Goal: Transaction & Acquisition: Purchase product/service

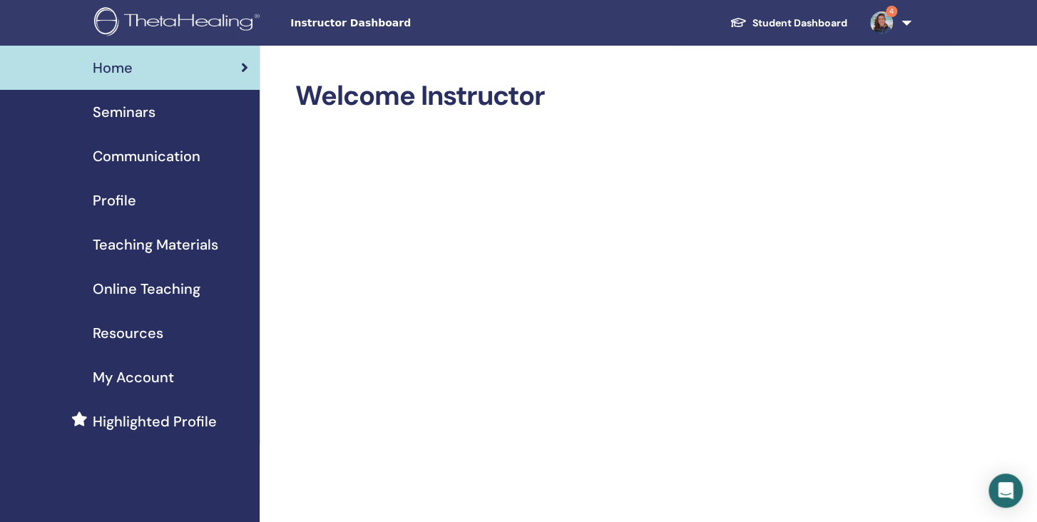
click at [883, 26] on img at bounding box center [881, 22] width 23 height 23
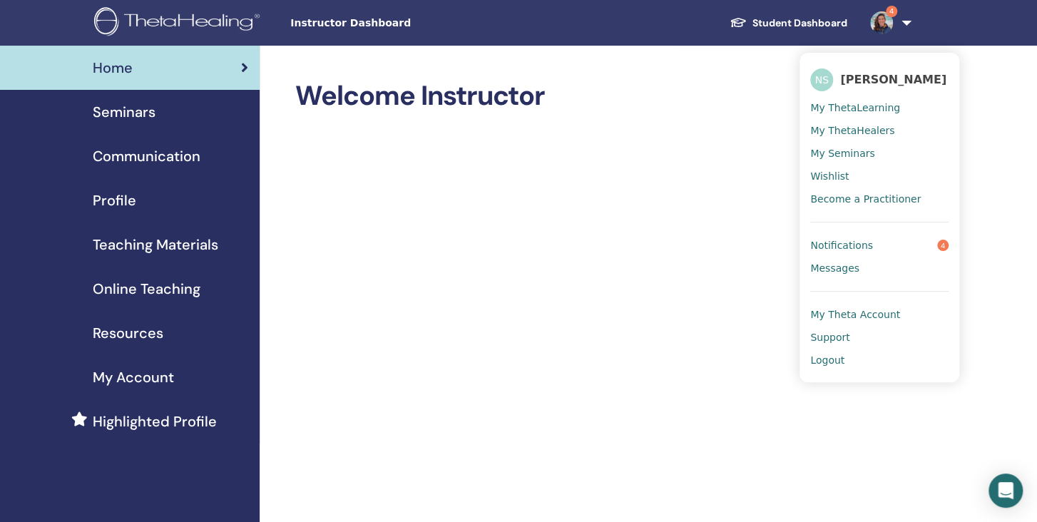
click at [868, 252] on link "Notifications 4" at bounding box center [879, 245] width 138 height 23
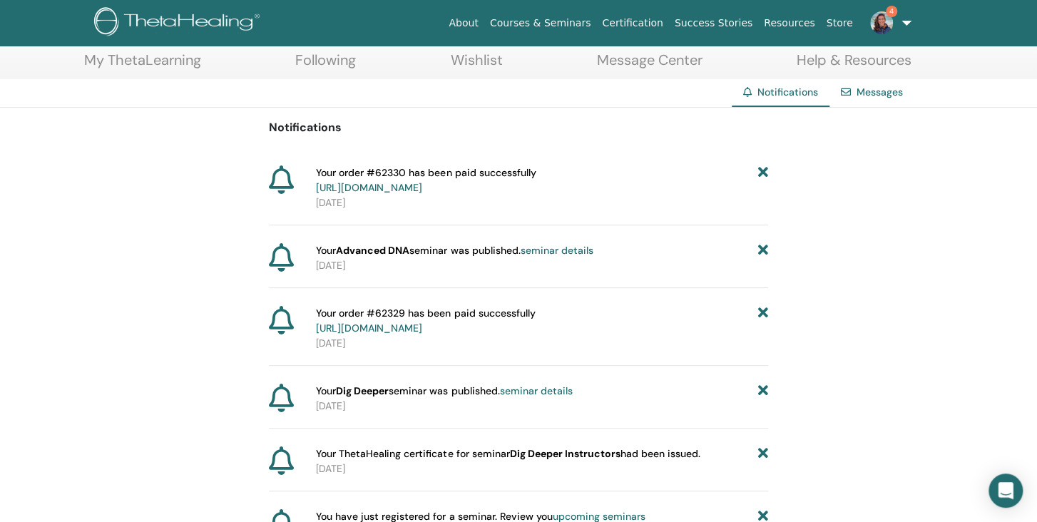
scroll to position [75, 0]
click at [563, 390] on link "seminar details" at bounding box center [535, 390] width 73 height 13
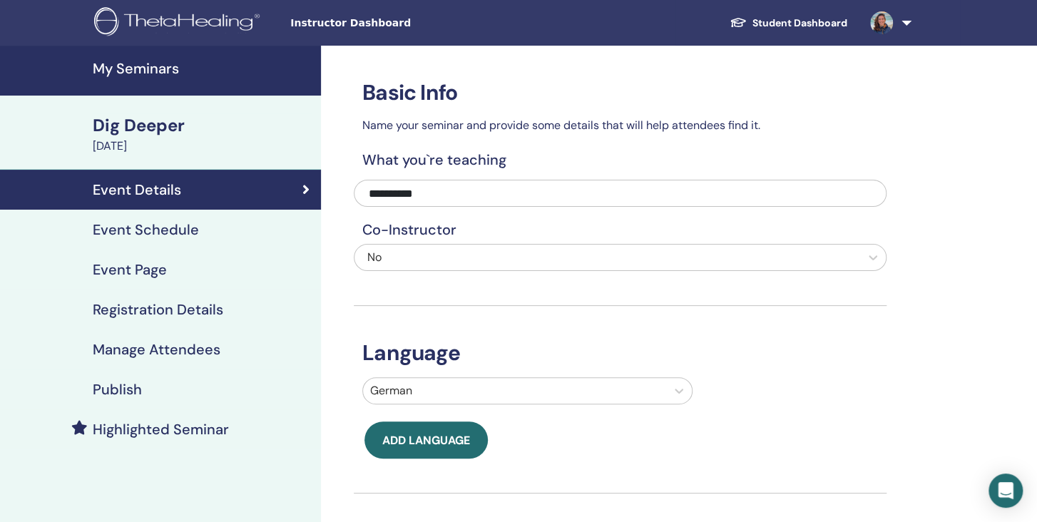
click at [109, 389] on h4 "Publish" at bounding box center [117, 389] width 49 height 17
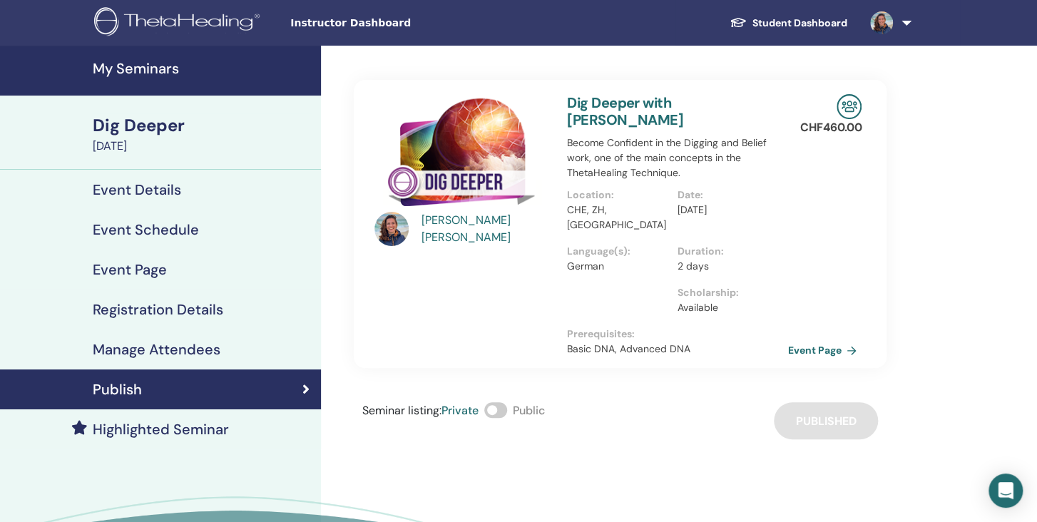
click at [502, 402] on span at bounding box center [495, 410] width 23 height 16
click at [187, 426] on h4 "Highlighted Seminar" at bounding box center [161, 429] width 136 height 17
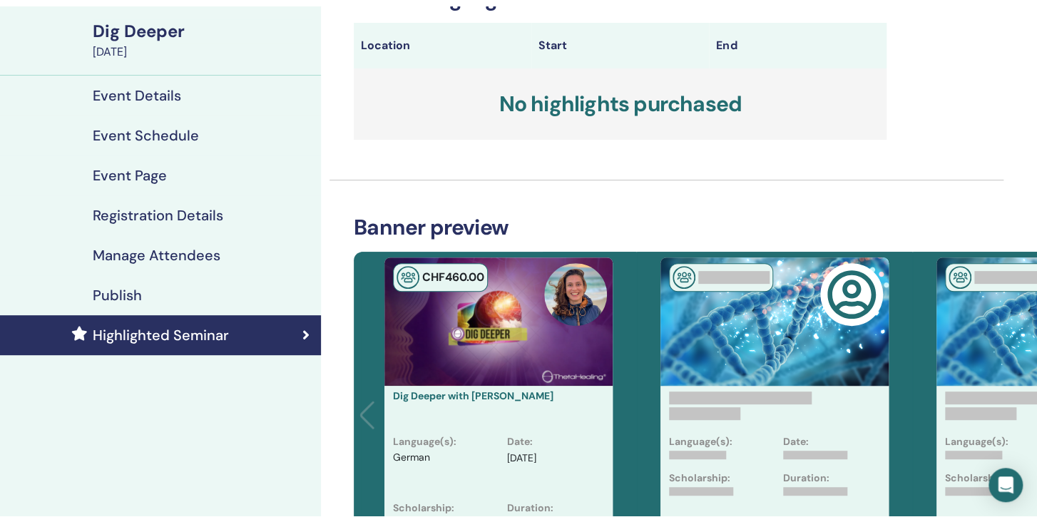
scroll to position [75, 0]
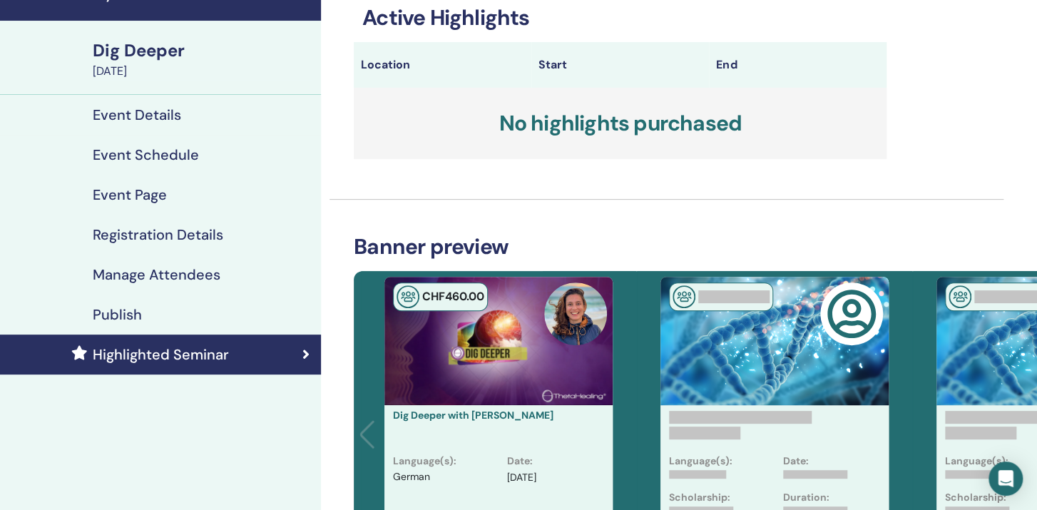
click at [123, 312] on h4 "Publish" at bounding box center [117, 314] width 49 height 17
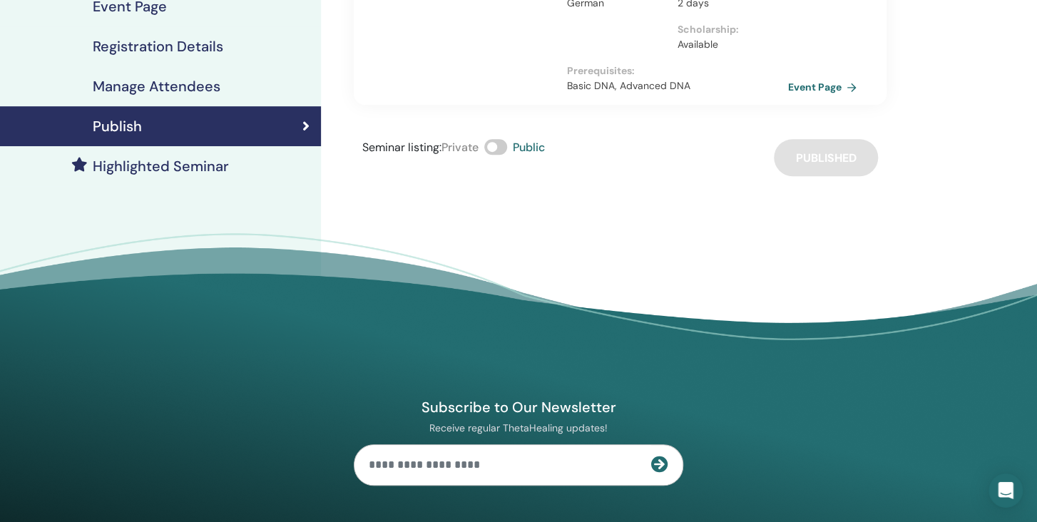
scroll to position [75, 0]
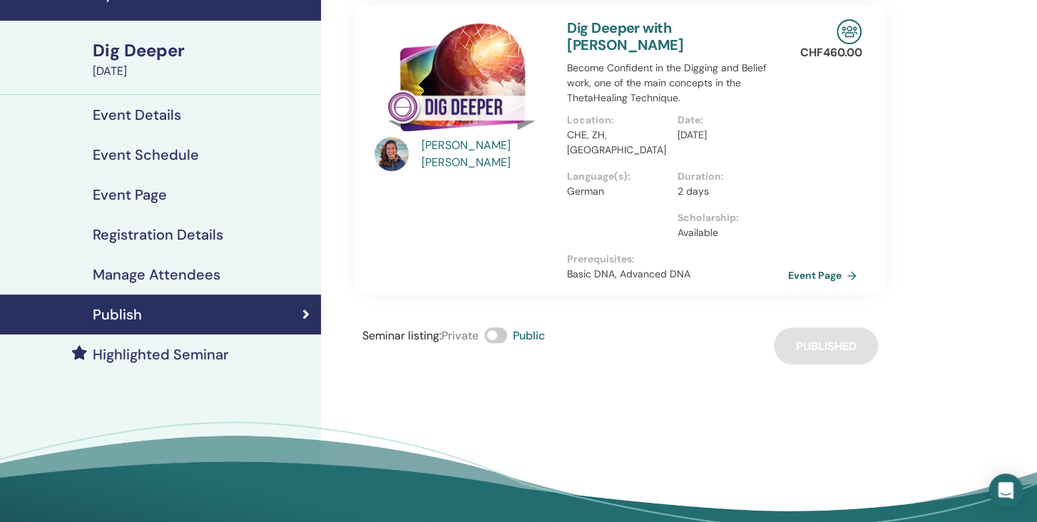
click at [153, 118] on h4 "Event Details" at bounding box center [137, 114] width 88 height 17
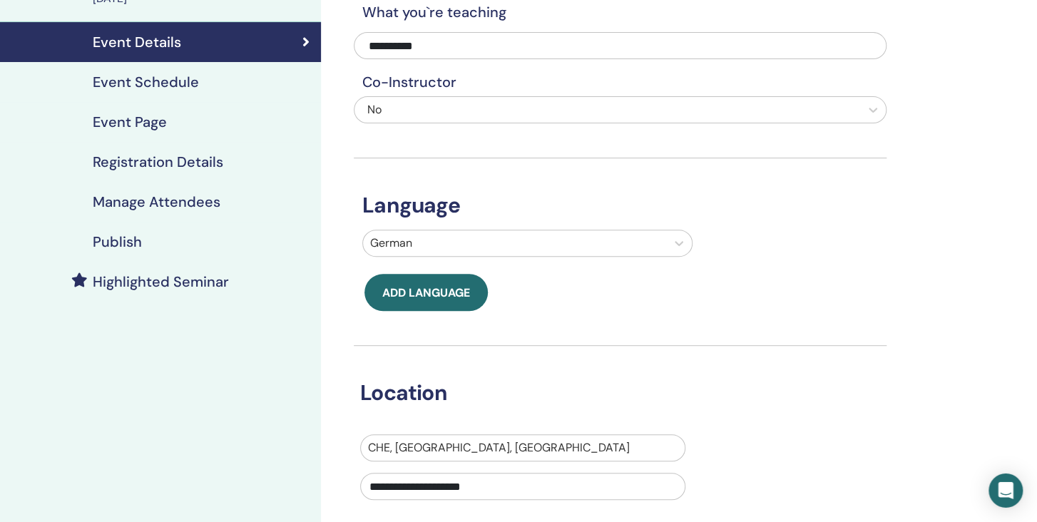
scroll to position [75, 0]
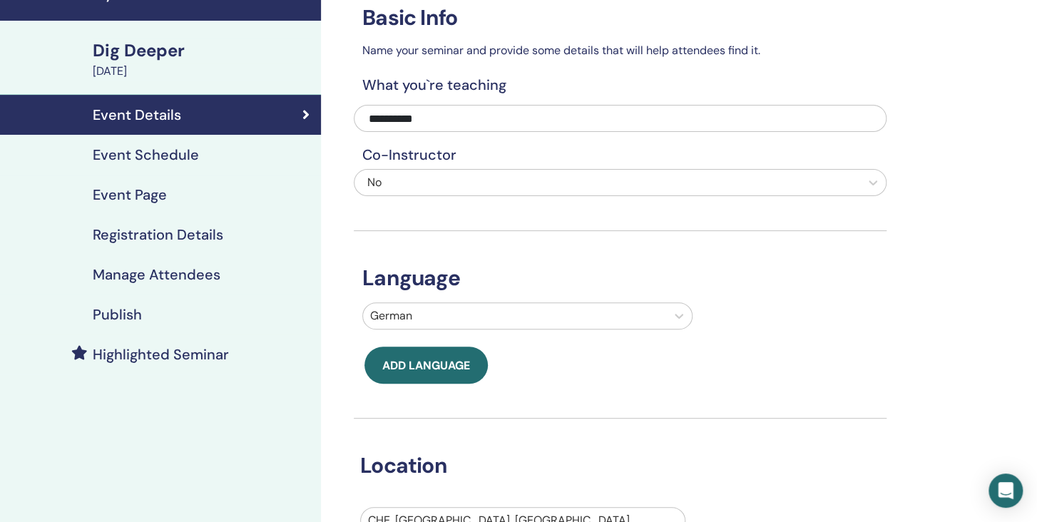
click at [117, 282] on h4 "Manage Attendees" at bounding box center [157, 274] width 128 height 17
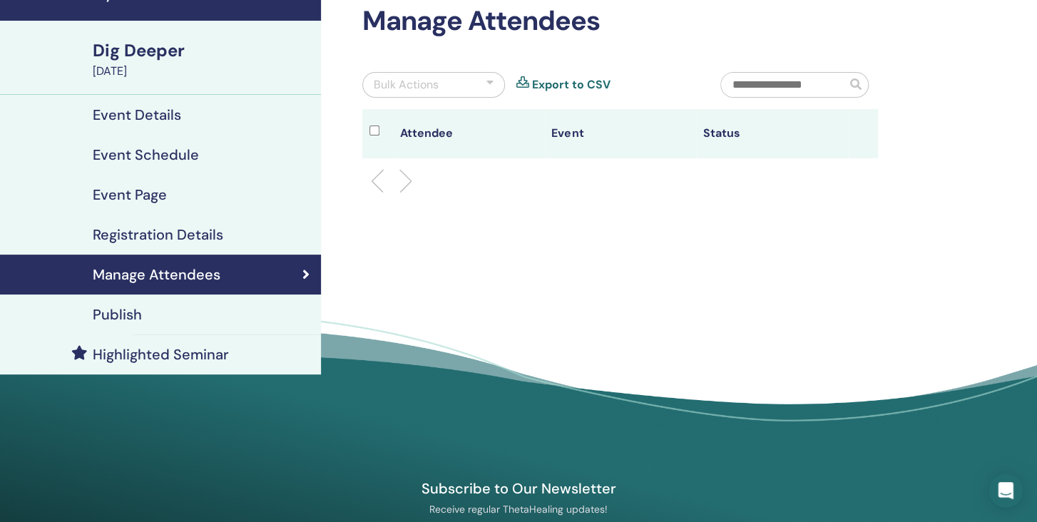
click at [116, 309] on h4 "Publish" at bounding box center [117, 314] width 49 height 17
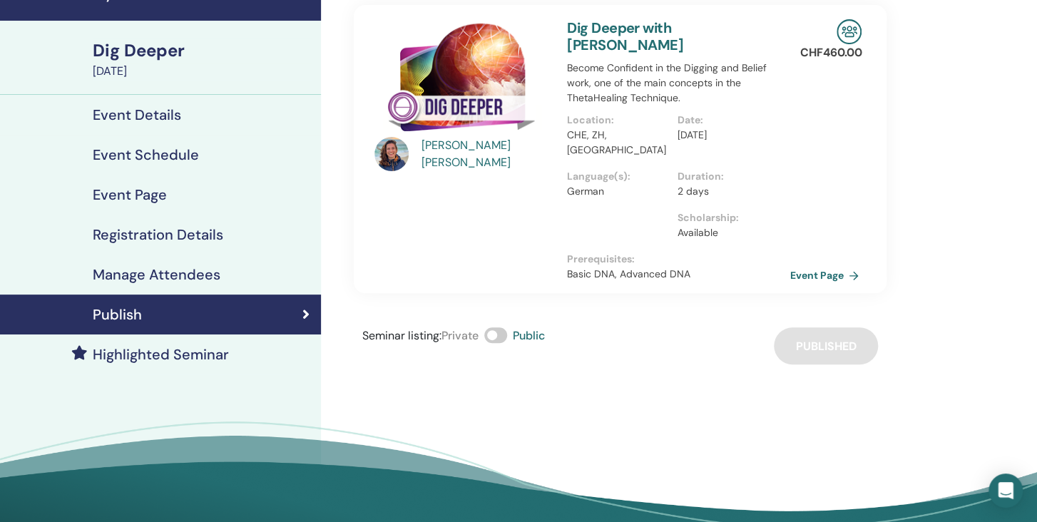
click at [810, 265] on link "Event Page" at bounding box center [826, 275] width 75 height 21
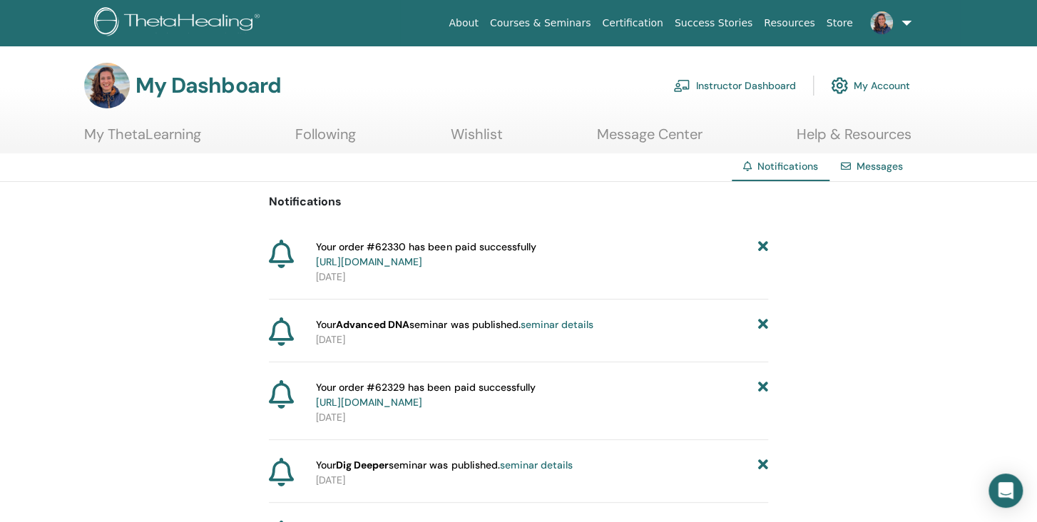
click at [561, 323] on link "seminar details" at bounding box center [556, 324] width 73 height 13
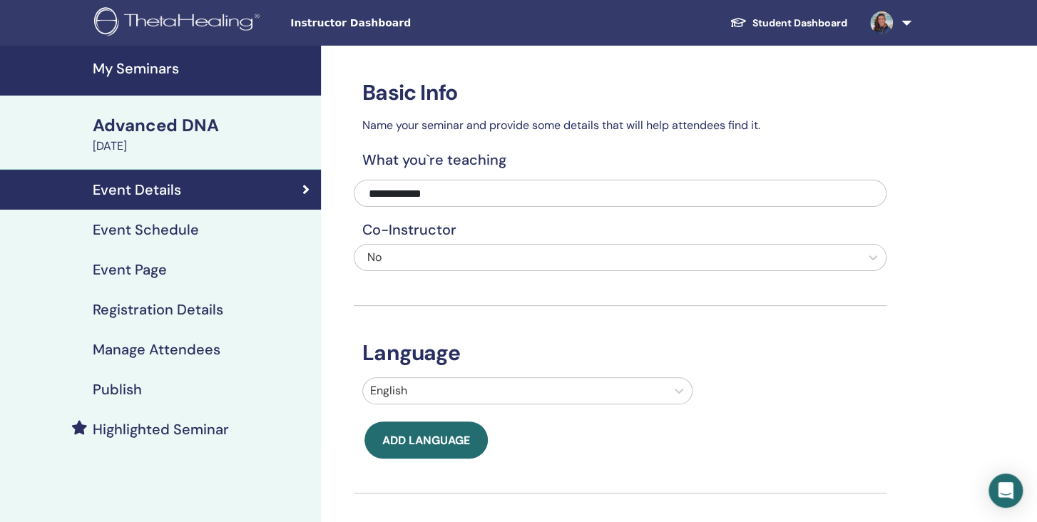
click at [120, 389] on h4 "Publish" at bounding box center [117, 389] width 49 height 17
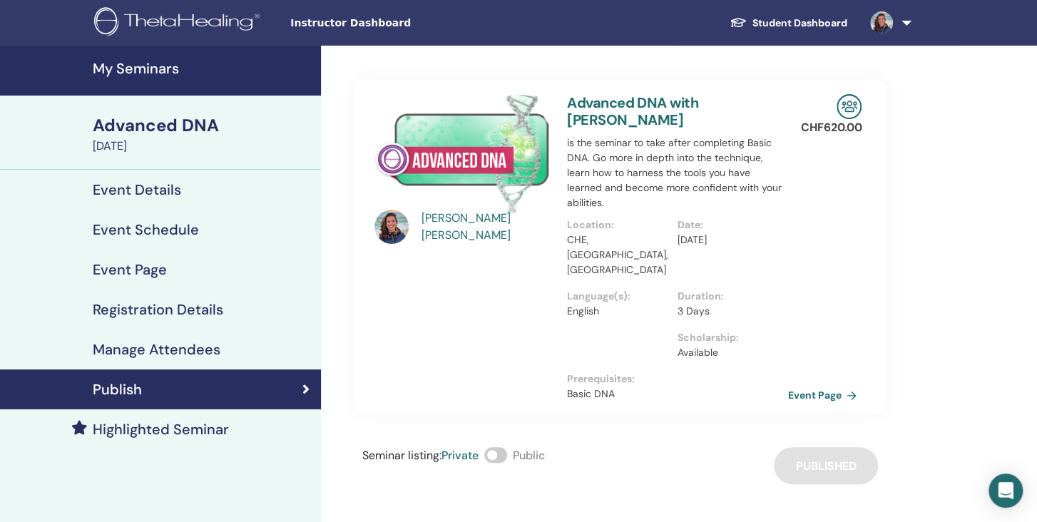
click at [503, 447] on span at bounding box center [495, 455] width 23 height 16
click at [811, 384] on link "Event Page" at bounding box center [826, 394] width 75 height 21
click at [814, 384] on link "Event Page" at bounding box center [826, 394] width 75 height 21
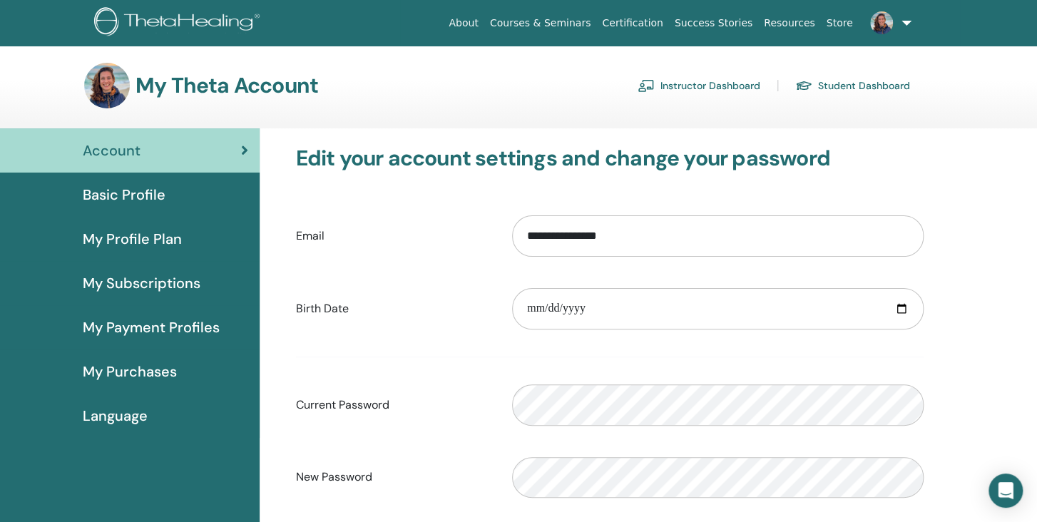
click at [130, 201] on span "Basic Profile" at bounding box center [124, 194] width 83 height 21
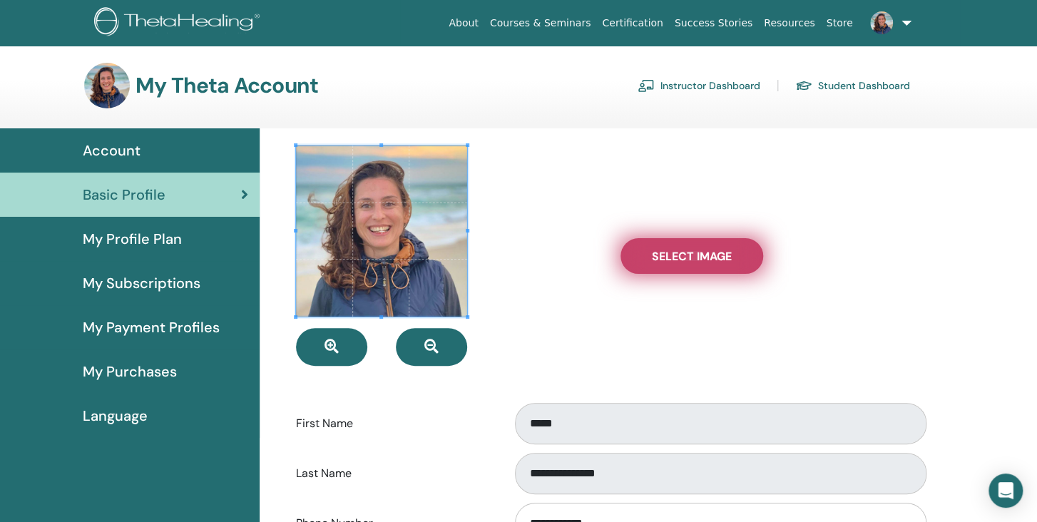
click at [642, 268] on label "Select Image" at bounding box center [691, 256] width 143 height 36
click at [682, 261] on input "Select Image" at bounding box center [691, 256] width 19 height 10
type input "**********"
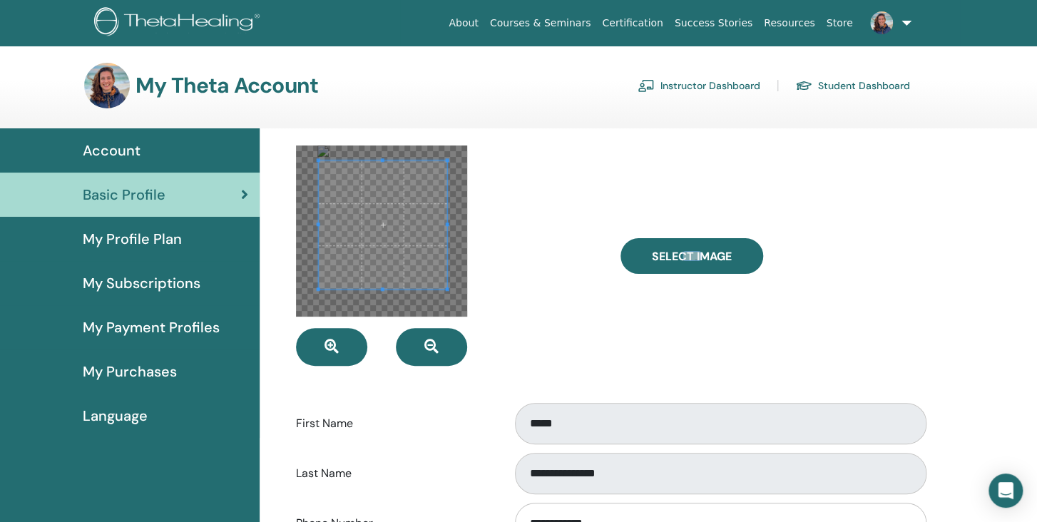
click at [425, 219] on span at bounding box center [382, 224] width 128 height 128
click at [426, 221] on span at bounding box center [383, 227] width 128 height 128
click at [553, 277] on div at bounding box center [447, 255] width 324 height 220
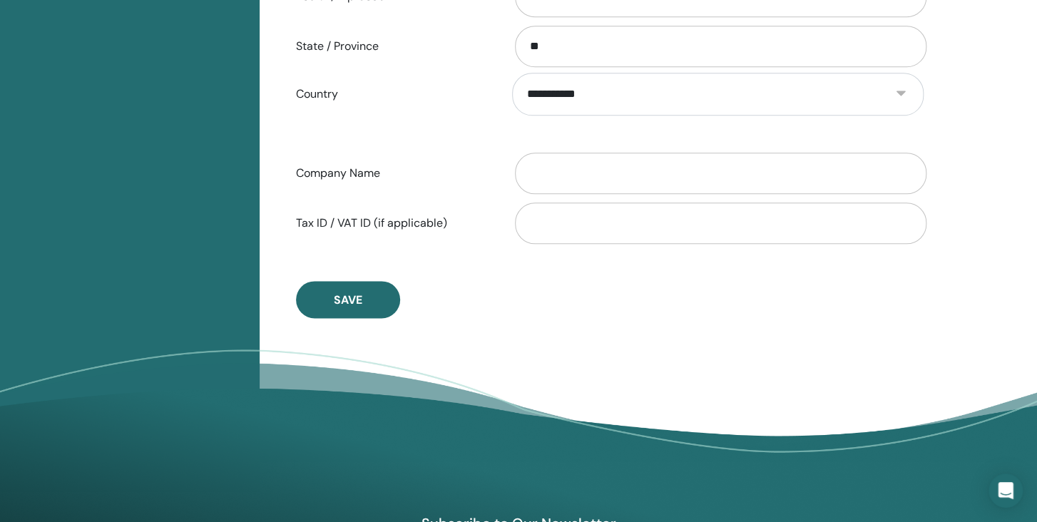
scroll to position [709, 0]
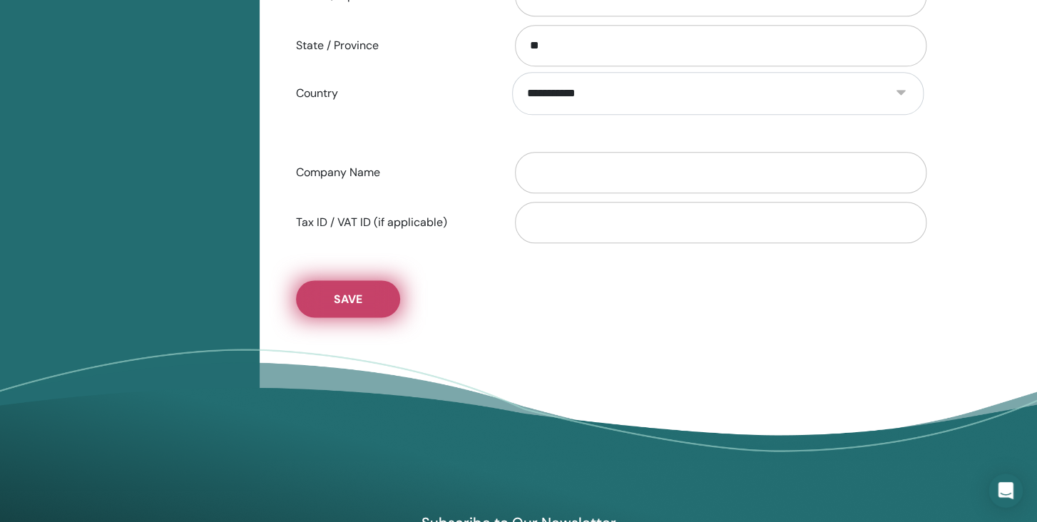
click at [366, 299] on button "Save" at bounding box center [348, 298] width 104 height 37
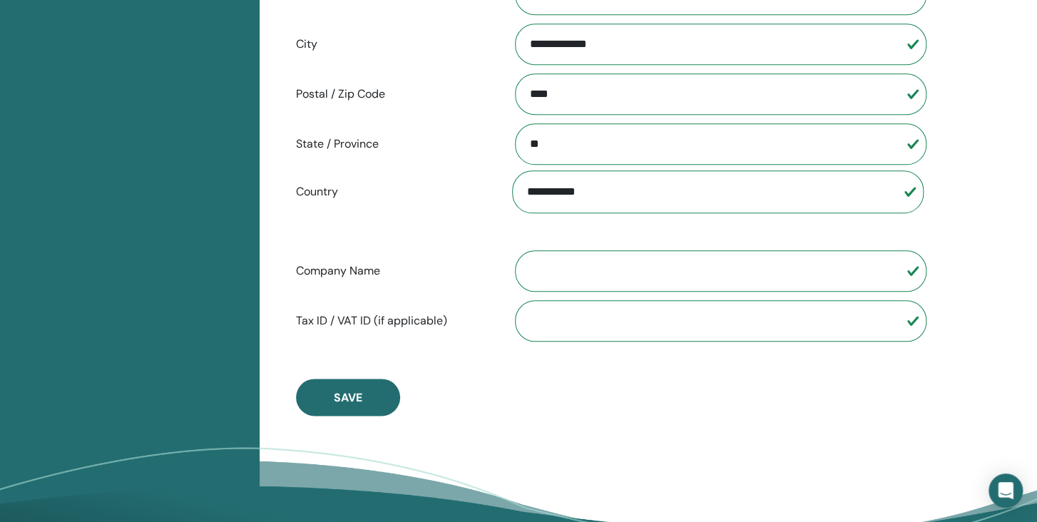
scroll to position [633, 0]
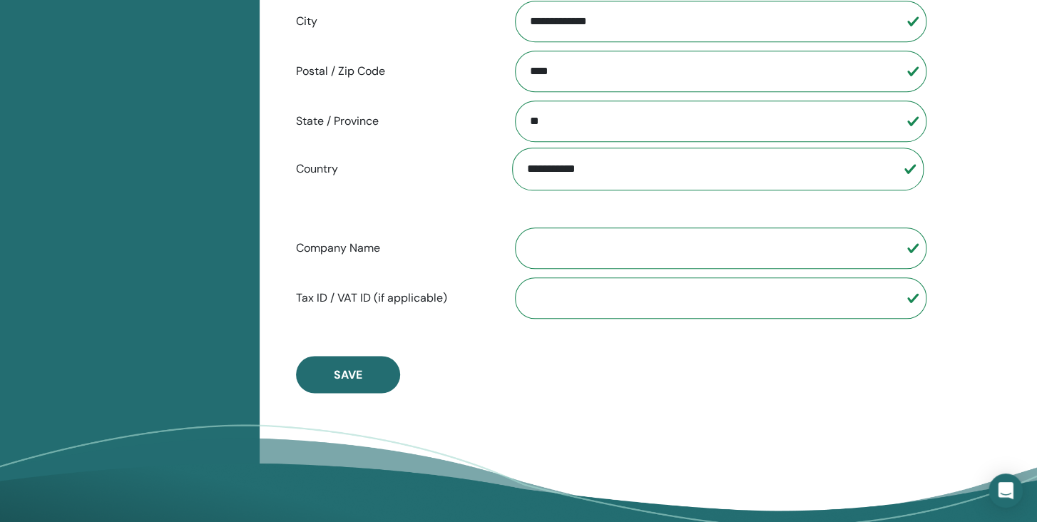
click at [583, 237] on input "Company Name" at bounding box center [720, 247] width 411 height 41
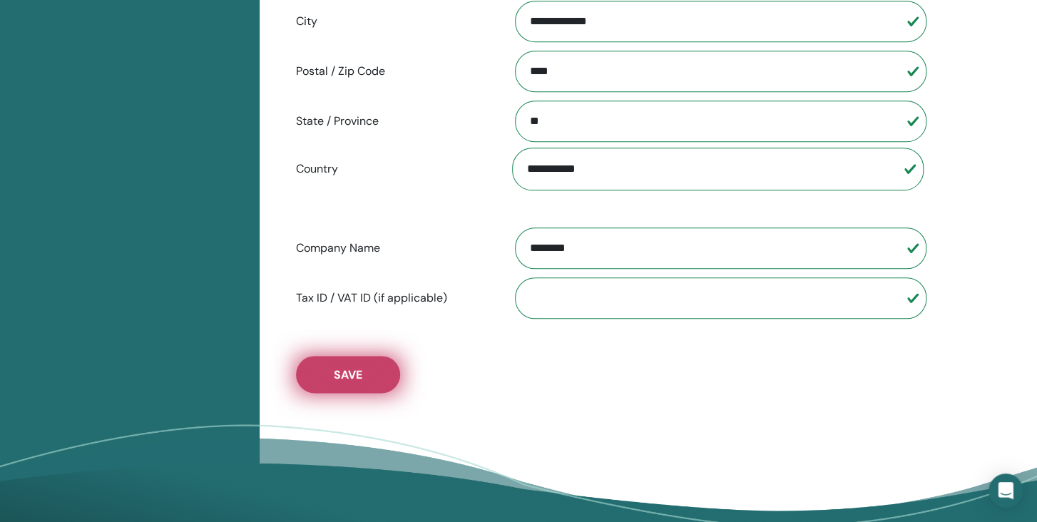
click at [333, 376] on button "Save" at bounding box center [348, 374] width 104 height 37
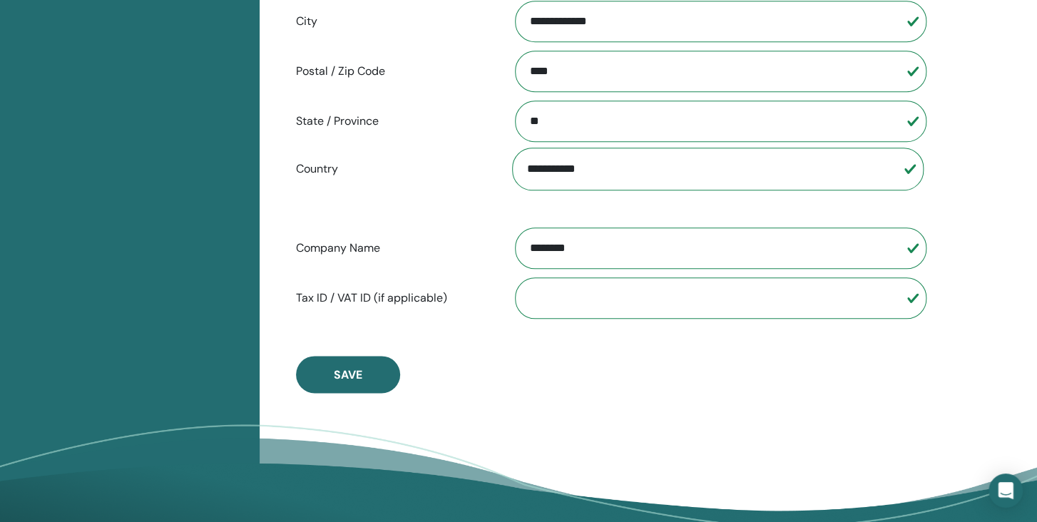
click at [655, 250] on input "********" at bounding box center [720, 247] width 411 height 41
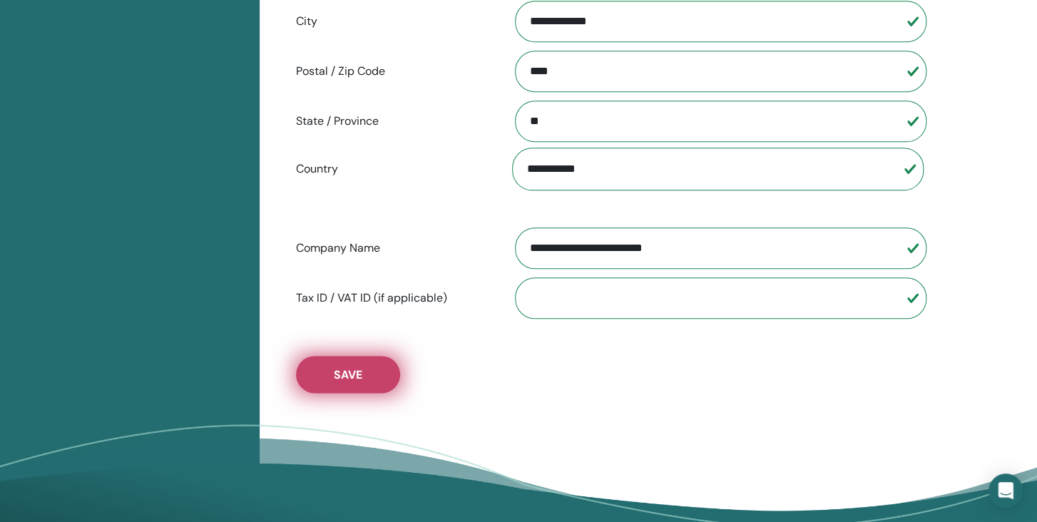
type input "**********"
click at [349, 368] on span "Save" at bounding box center [348, 374] width 29 height 15
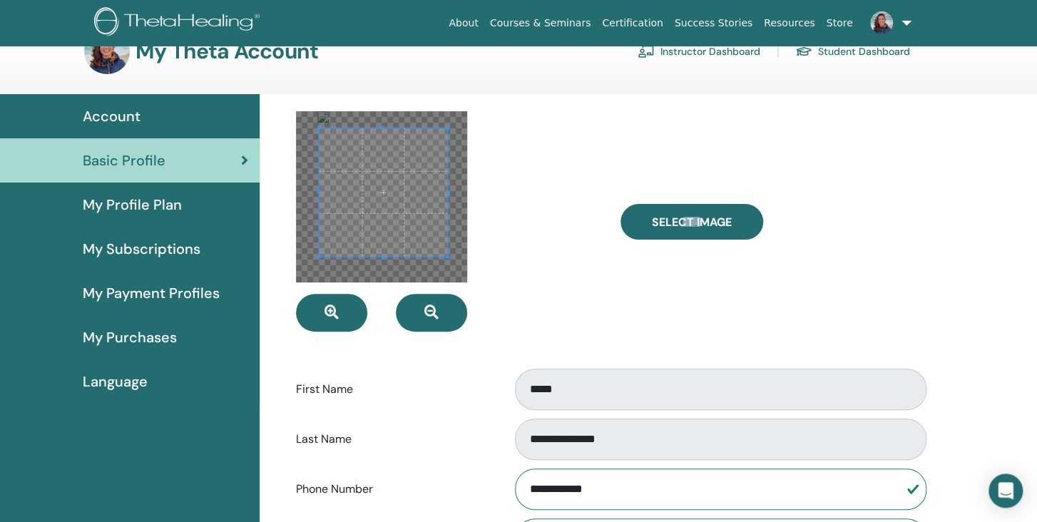
scroll to position [0, 0]
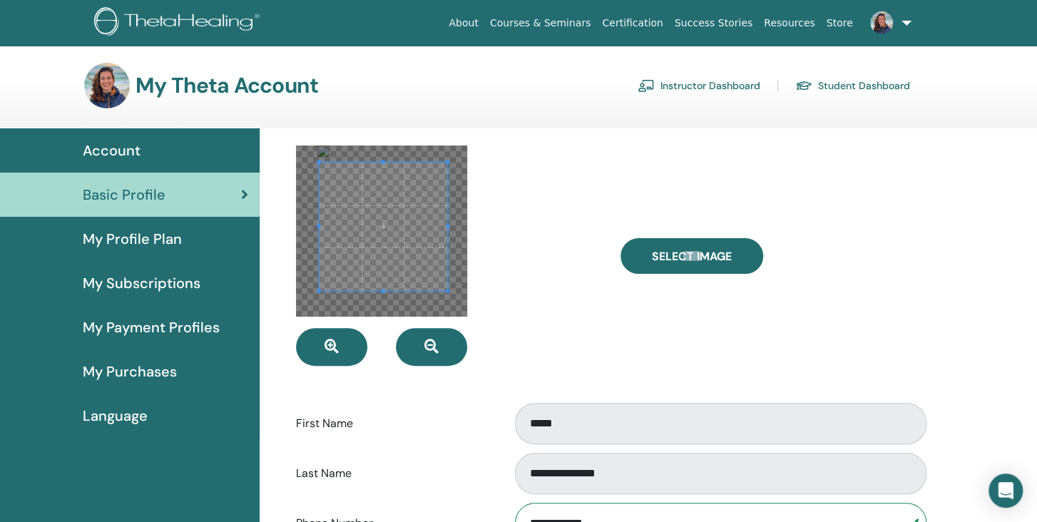
click at [150, 241] on span "My Profile Plan" at bounding box center [132, 238] width 99 height 21
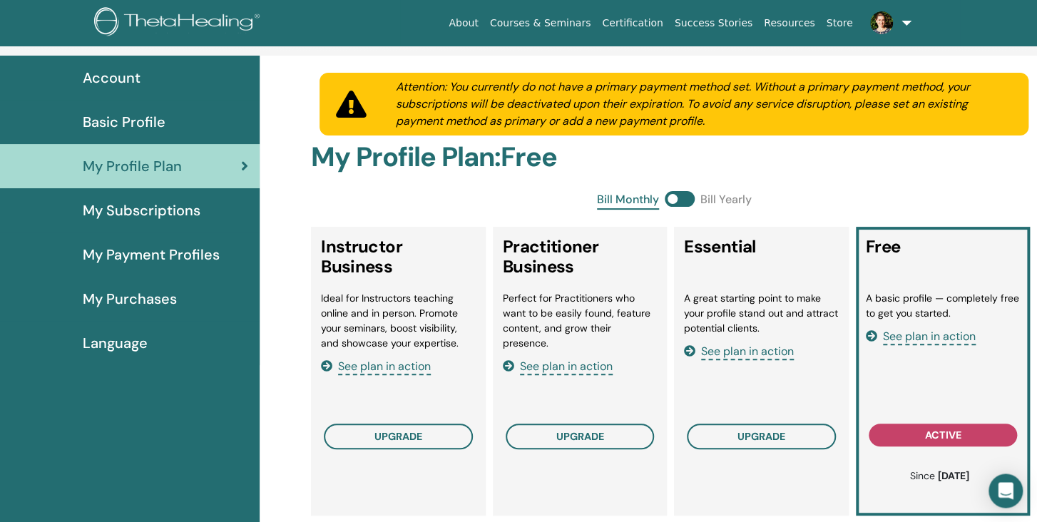
scroll to position [75, 0]
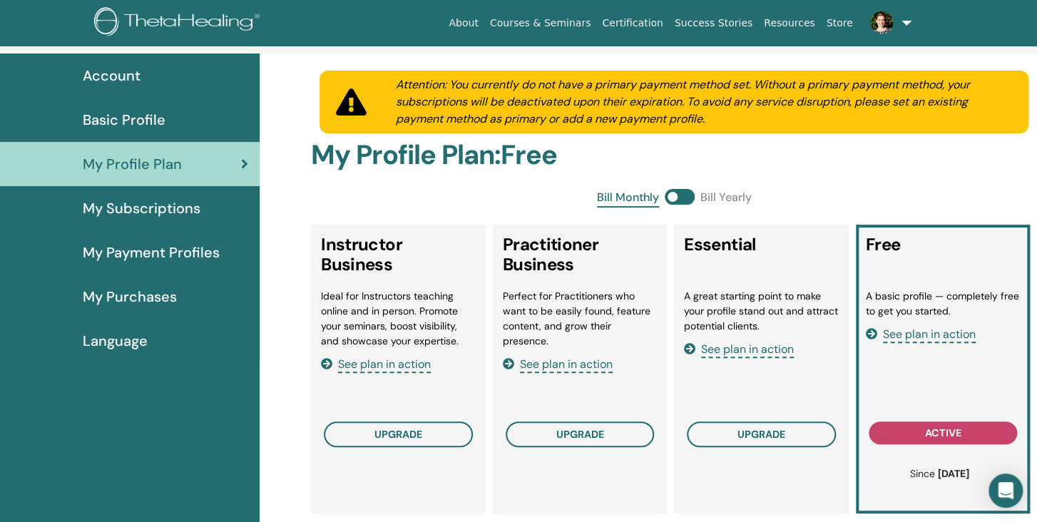
click at [145, 208] on span "My Subscriptions" at bounding box center [142, 208] width 118 height 21
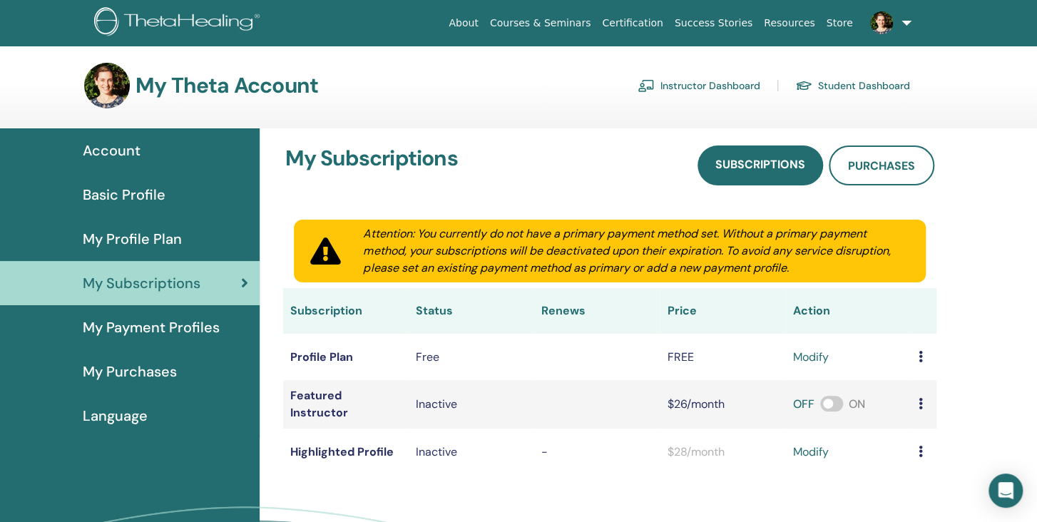
click at [90, 334] on span "My Payment Profiles" at bounding box center [151, 327] width 137 height 21
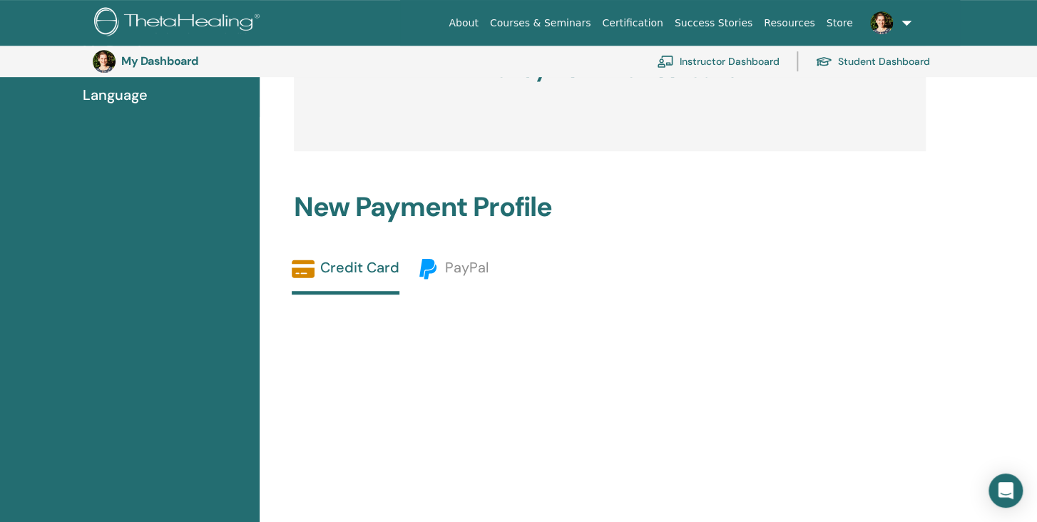
scroll to position [106, 0]
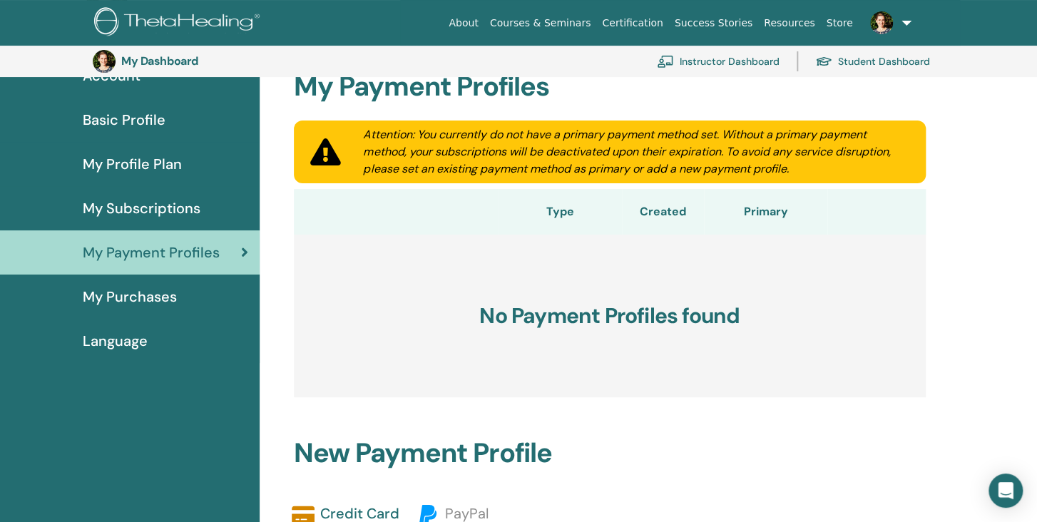
click at [101, 298] on span "My Purchases" at bounding box center [130, 296] width 94 height 21
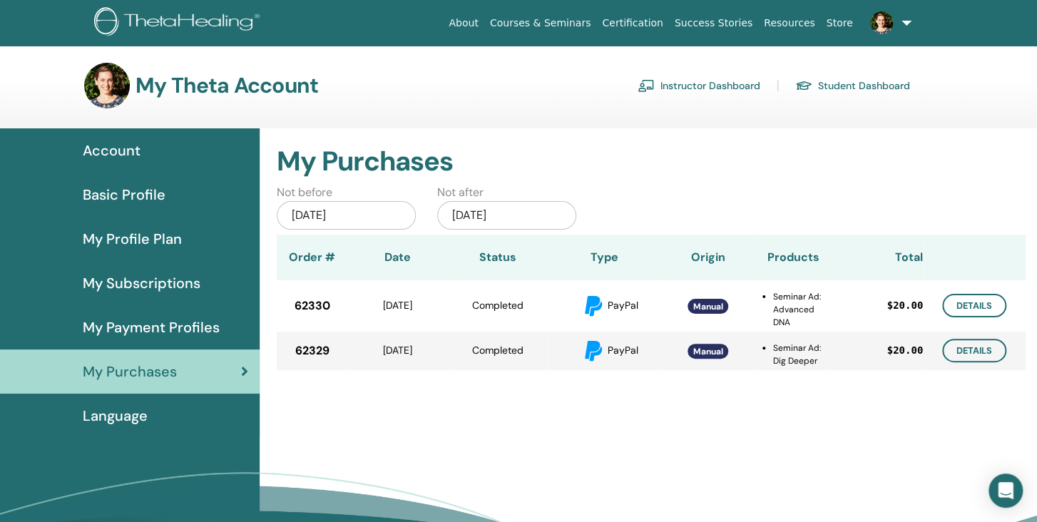
click at [708, 83] on link "Instructor Dashboard" at bounding box center [698, 85] width 123 height 23
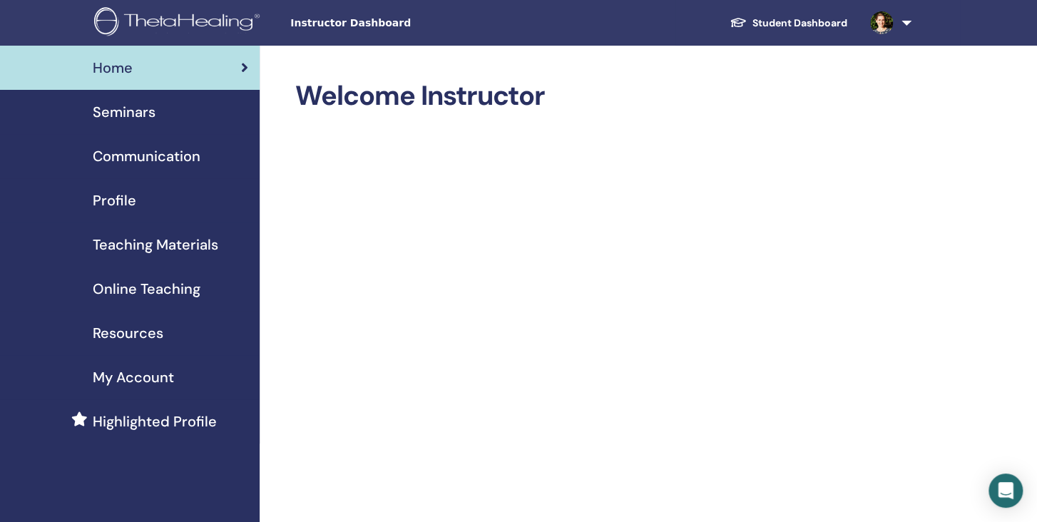
click at [117, 109] on span "Seminars" at bounding box center [124, 111] width 63 height 21
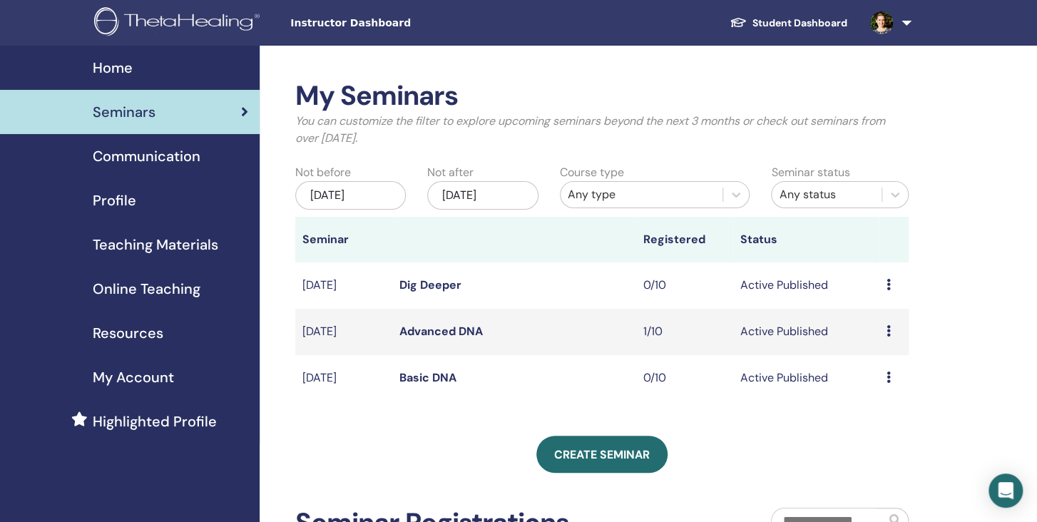
click at [432, 381] on link "Basic DNA" at bounding box center [427, 377] width 57 height 15
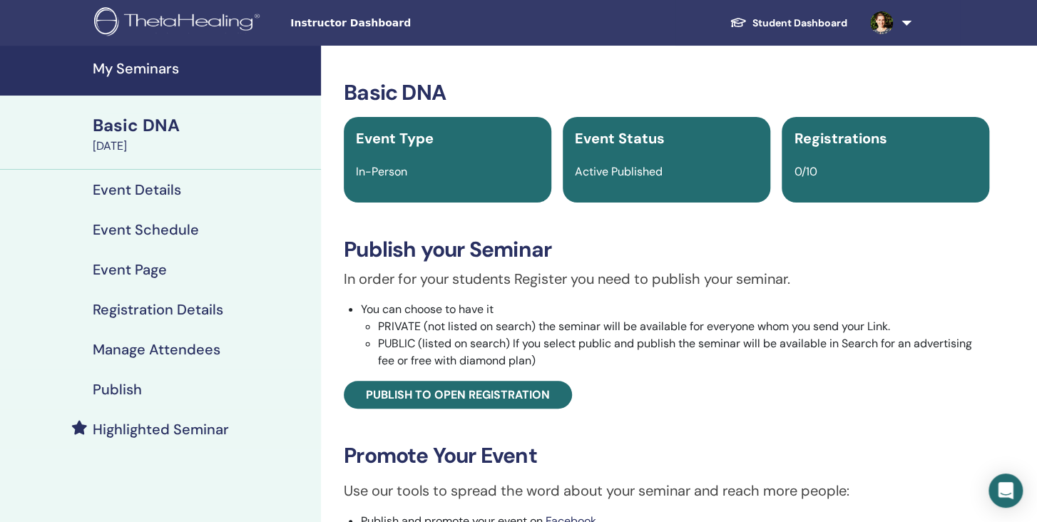
click at [111, 386] on h4 "Publish" at bounding box center [117, 389] width 49 height 17
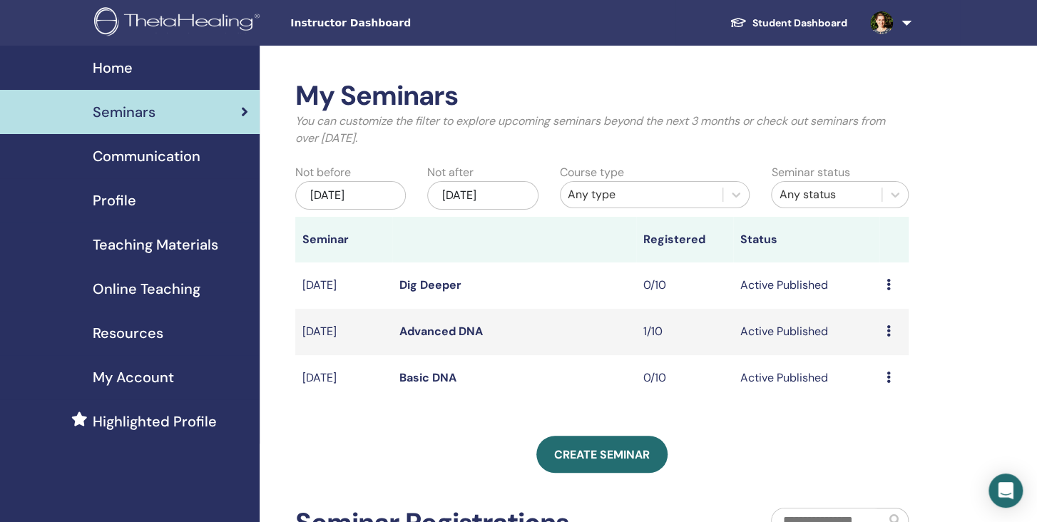
click at [421, 332] on link "Advanced DNA" at bounding box center [440, 331] width 83 height 15
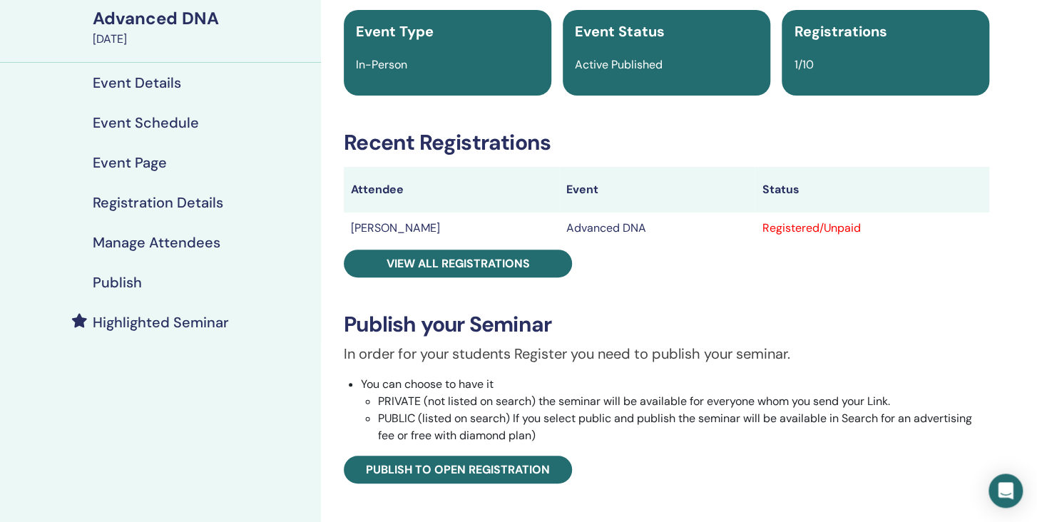
scroll to position [75, 0]
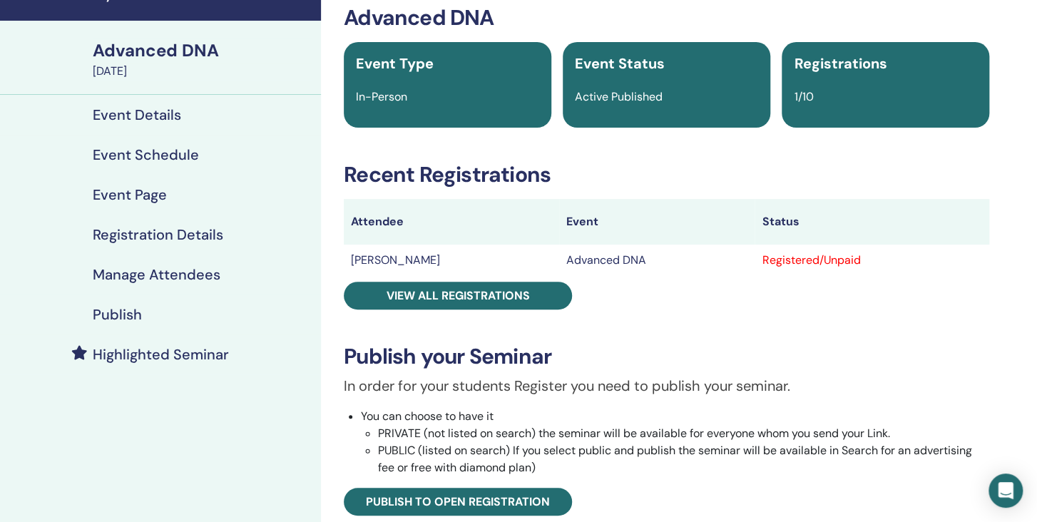
click at [133, 313] on h4 "Publish" at bounding box center [117, 314] width 49 height 17
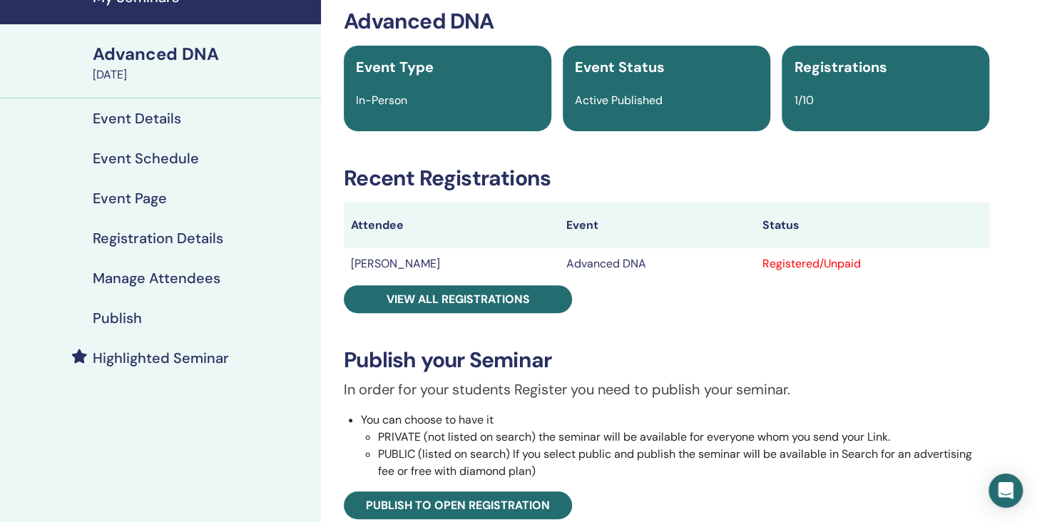
scroll to position [75, 0]
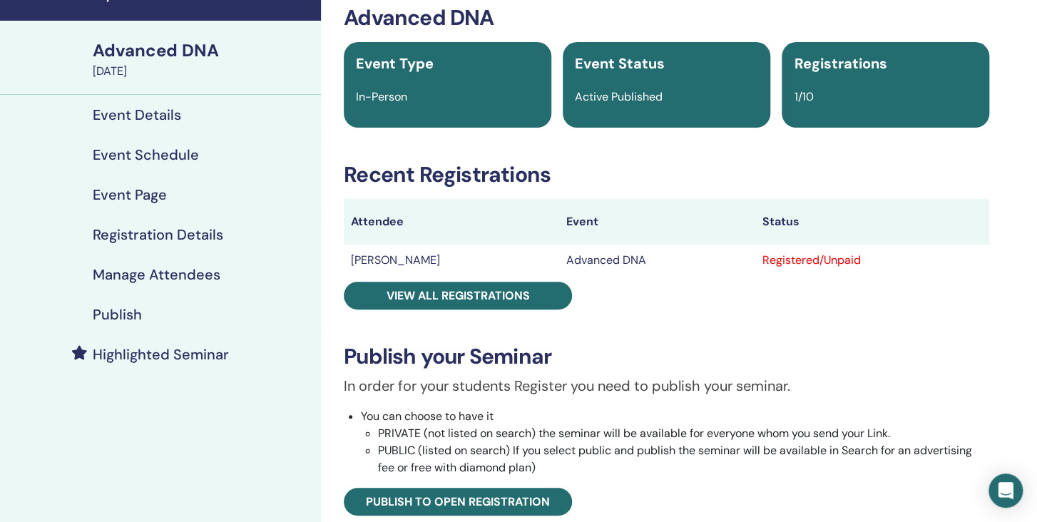
click at [144, 273] on h4 "Manage Attendees" at bounding box center [157, 274] width 128 height 17
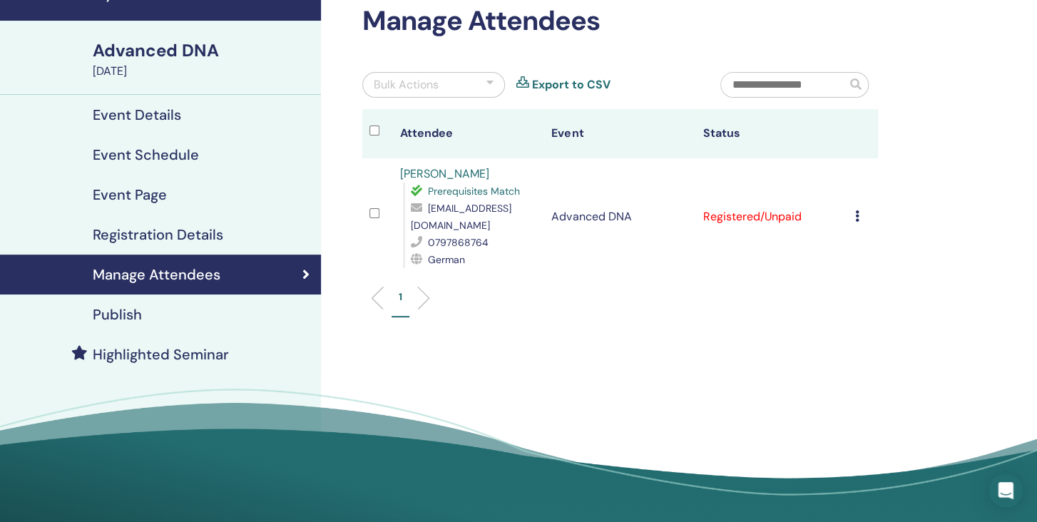
click at [859, 210] on icon at bounding box center [857, 215] width 4 height 11
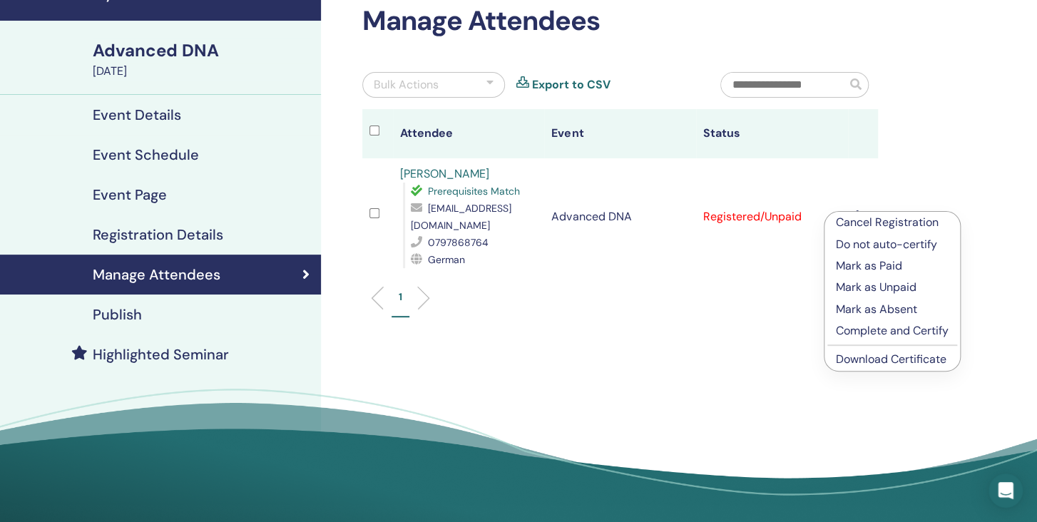
click at [863, 268] on p "Mark as Paid" at bounding box center [892, 265] width 113 height 17
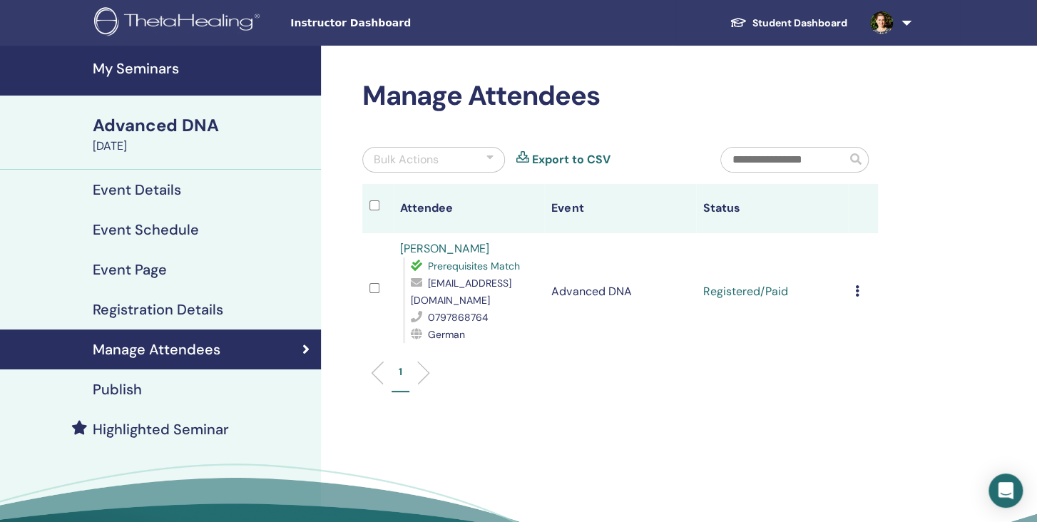
click at [951, 101] on div "Manage Attendees Bulk Actions Export to CSV Attendee Event Status [PERSON_NAME]…" at bounding box center [666, 326] width 691 height 560
click at [801, 18] on link "Student Dashboard" at bounding box center [788, 23] width 140 height 26
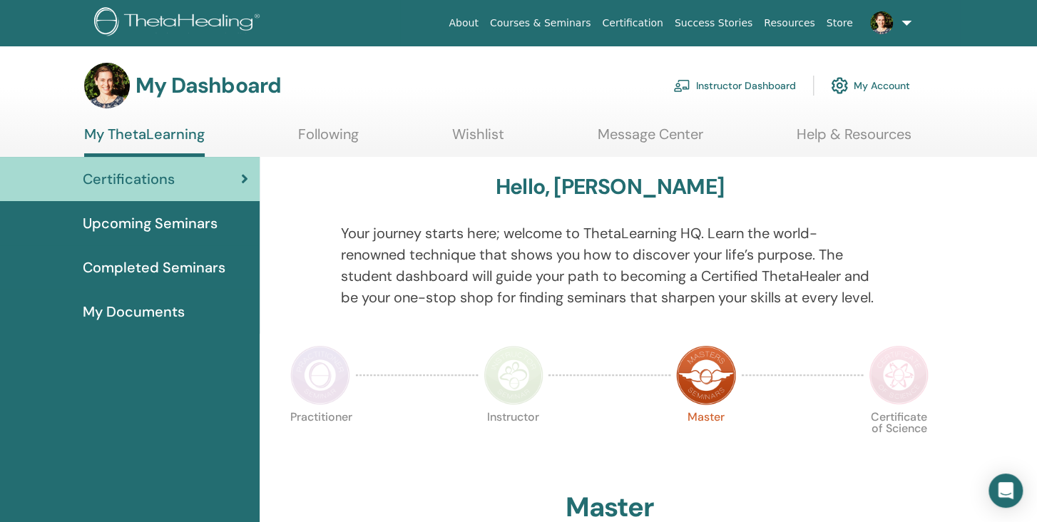
click at [117, 228] on span "Upcoming Seminars" at bounding box center [150, 222] width 135 height 21
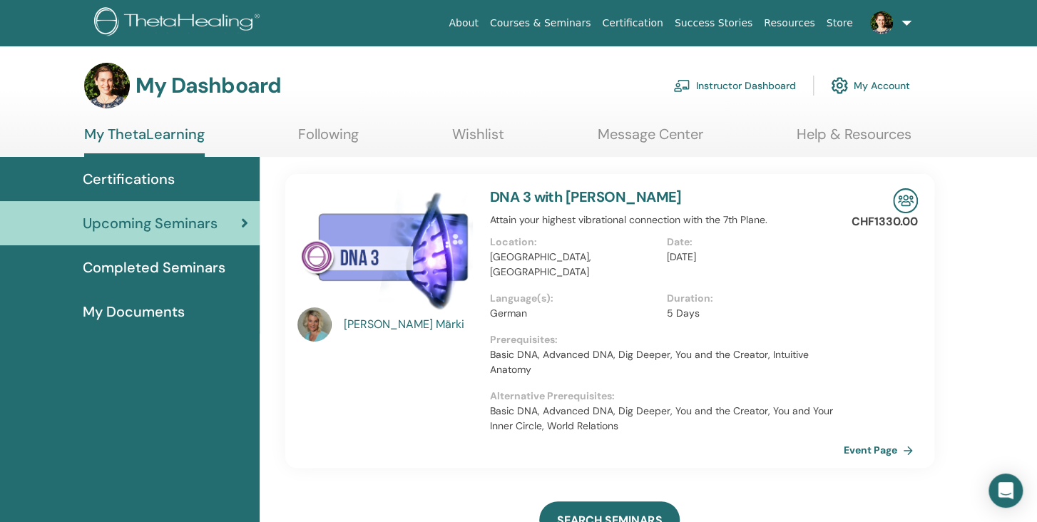
click at [563, 21] on link "Courses & Seminars" at bounding box center [540, 23] width 113 height 26
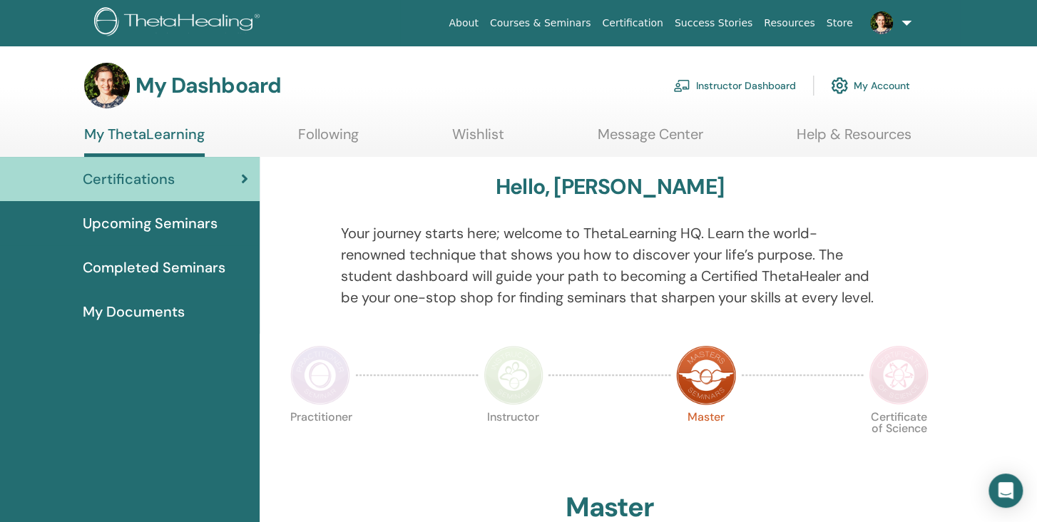
click at [709, 86] on link "Instructor Dashboard" at bounding box center [734, 85] width 123 height 31
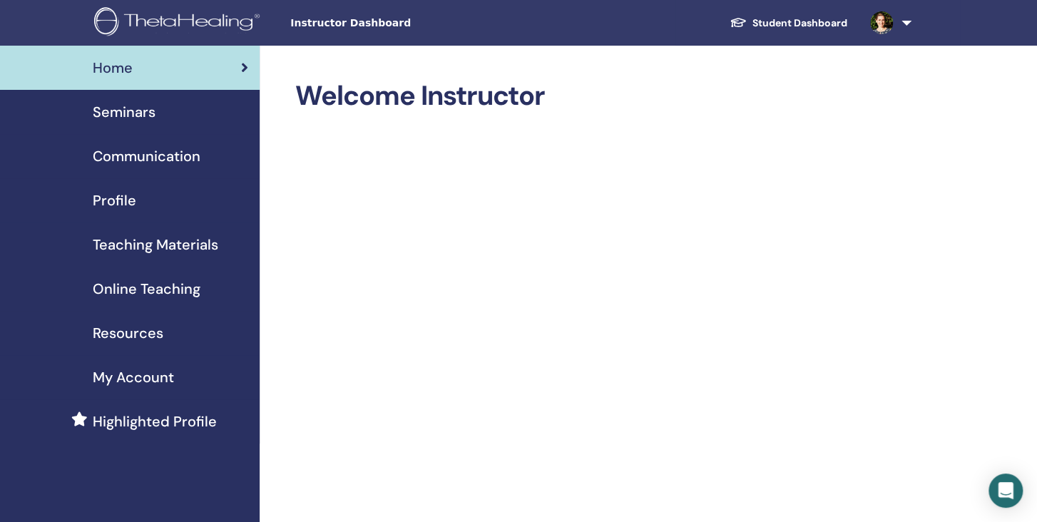
click at [155, 287] on span "Online Teaching" at bounding box center [147, 288] width 108 height 21
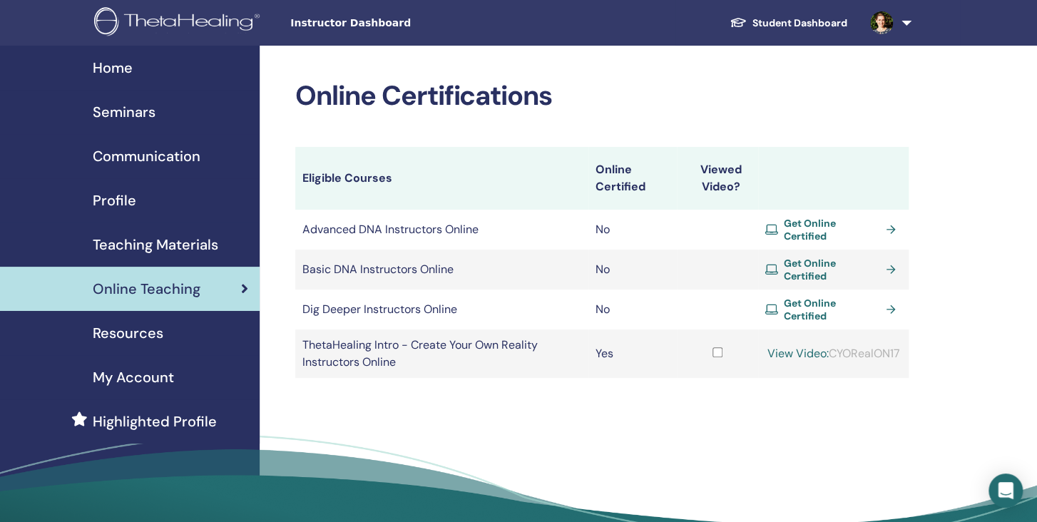
click at [804, 226] on span "Get Online Certified" at bounding box center [832, 230] width 96 height 26
click at [824, 258] on span "Get Online Certified" at bounding box center [832, 270] width 96 height 26
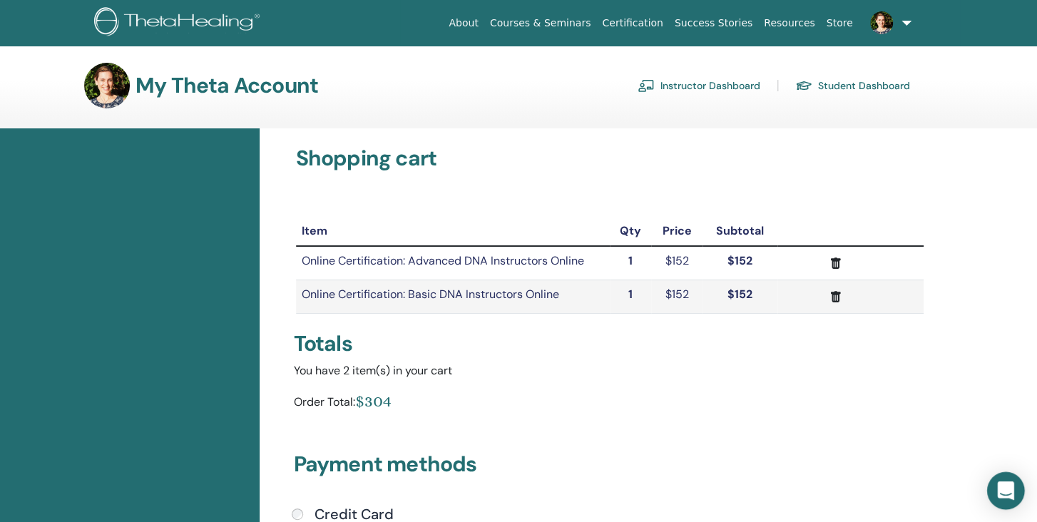
click at [1010, 495] on icon "Open Intercom Messenger" at bounding box center [1005, 490] width 16 height 19
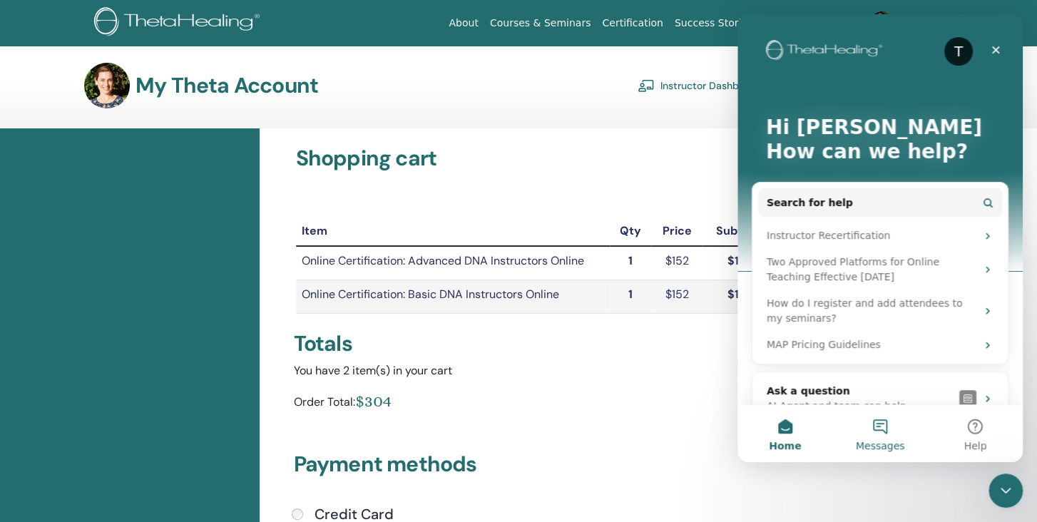
click at [878, 429] on button "Messages" at bounding box center [879, 433] width 95 height 57
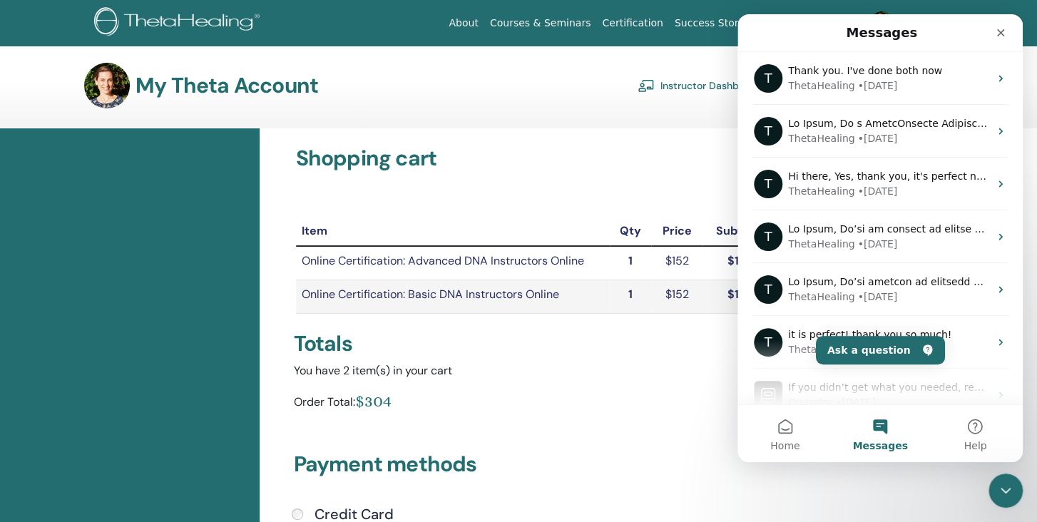
click at [617, 377] on div "You have 2 item(s) in your cart" at bounding box center [610, 370] width 632 height 17
click at [997, 31] on icon "Close" at bounding box center [1000, 32] width 11 height 11
